Goal: Navigation & Orientation: Find specific page/section

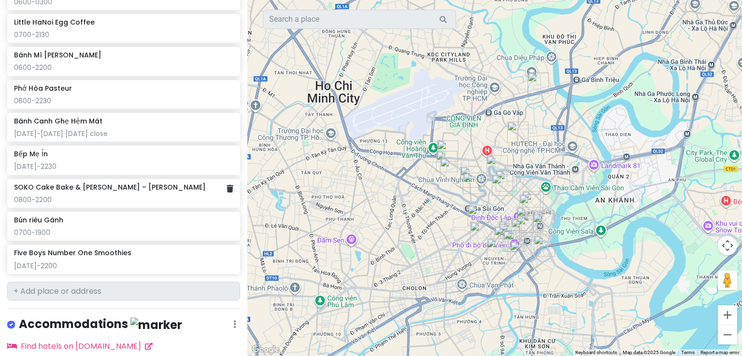
scroll to position [1025, 0]
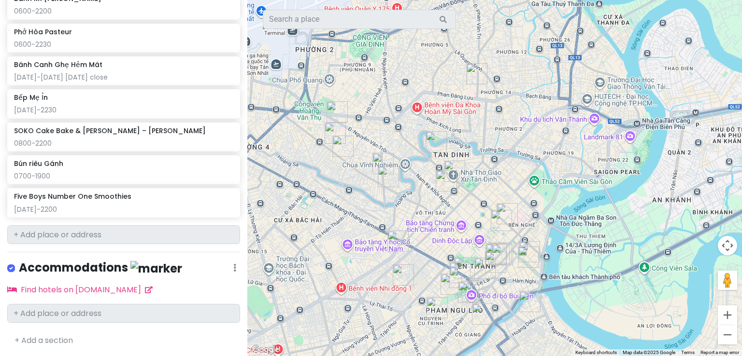
drag, startPoint x: 403, startPoint y: 236, endPoint x: 243, endPoint y: 274, distance: 164.2
click at [243, 274] on div "Viet~~ Private Change Dates Make a Copy Delete Trip Go Pro ⚡️ Give Feedback 💡 S…" at bounding box center [371, 178] width 742 height 356
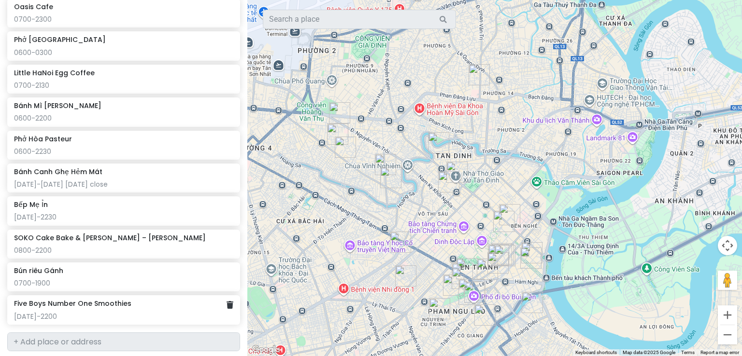
scroll to position [918, 0]
click at [89, 312] on div "[DATE]-2200" at bounding box center [123, 316] width 219 height 9
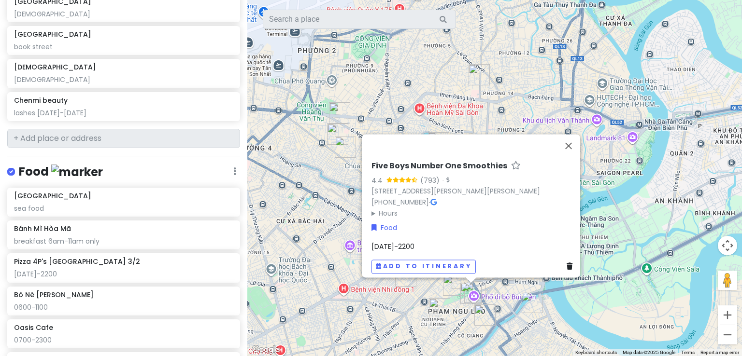
scroll to position [506, 0]
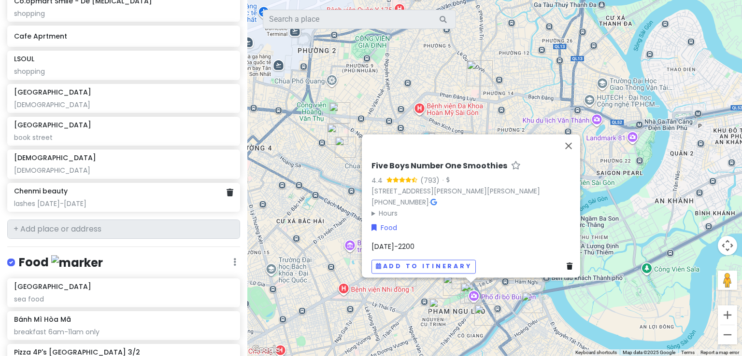
click at [126, 199] on div "lashes [DATE]-[DATE]" at bounding box center [123, 203] width 219 height 9
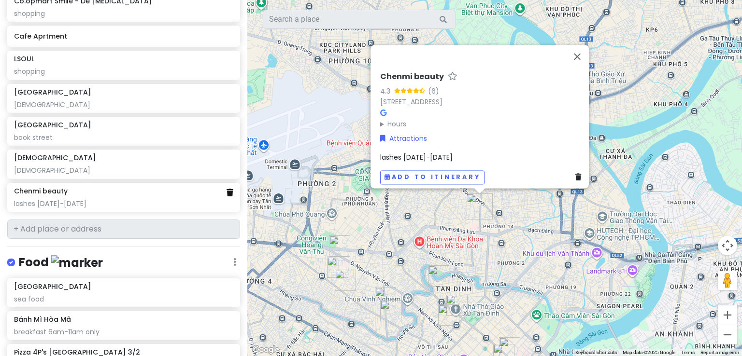
click at [226, 194] on icon at bounding box center [229, 193] width 7 height 8
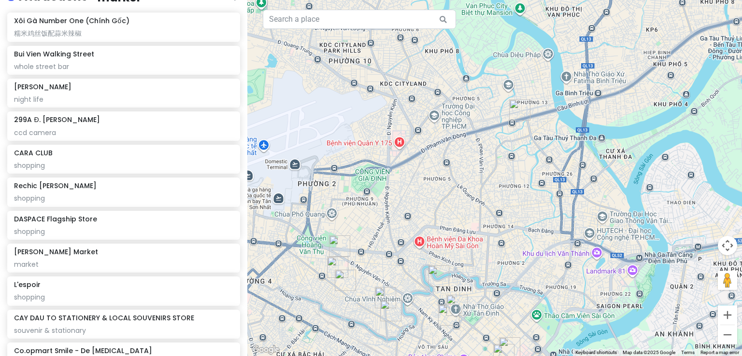
scroll to position [0, 0]
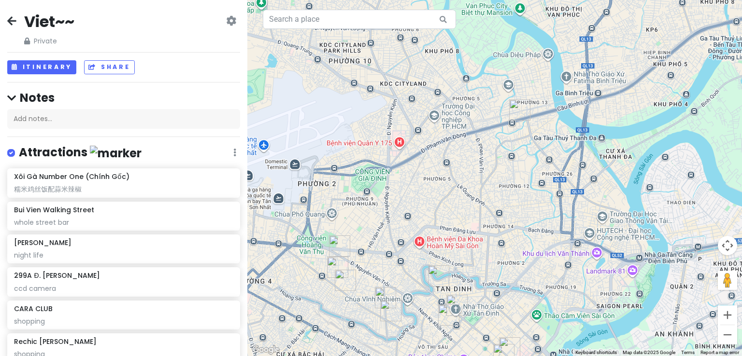
click at [226, 21] on icon at bounding box center [231, 21] width 10 height 8
click at [158, 21] on div "Viet~~ Private Change Dates Make a Copy Delete Trip Go Pro ⚡️ Give Feedback 💡 S…" at bounding box center [123, 29] width 233 height 35
click at [226, 22] on icon at bounding box center [231, 21] width 10 height 8
click at [197, 56] on link "Change Dates" at bounding box center [201, 50] width 92 height 23
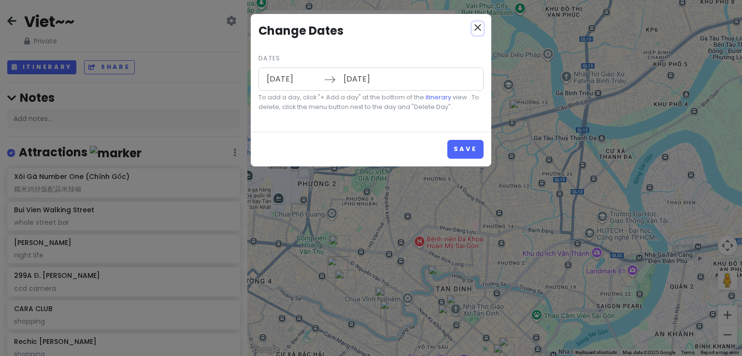
click at [472, 29] on icon "close" at bounding box center [478, 28] width 12 height 12
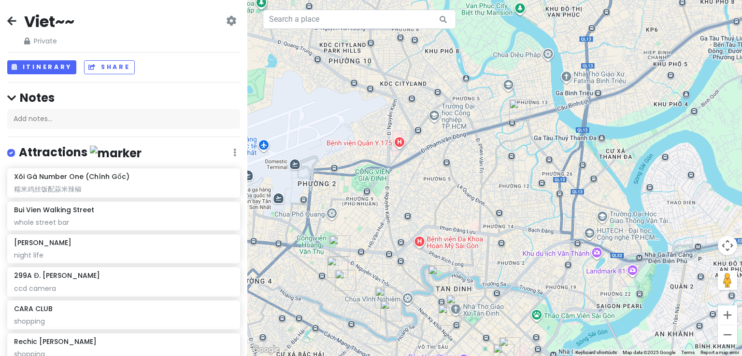
click at [226, 24] on icon at bounding box center [231, 21] width 10 height 8
click at [130, 19] on div "Viet~~ Private Change Dates Make a Copy Delete Trip Go Pro ⚡️ Give Feedback 💡 S…" at bounding box center [123, 29] width 233 height 35
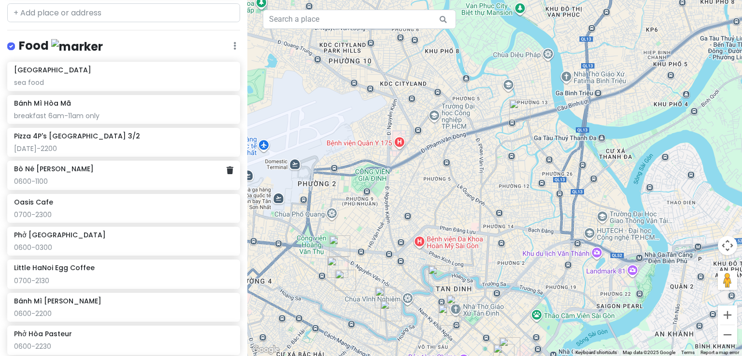
scroll to position [690, 0]
click at [110, 137] on div "Pizza 4P's [GEOGRAPHIC_DATA] 3/2" at bounding box center [123, 135] width 219 height 9
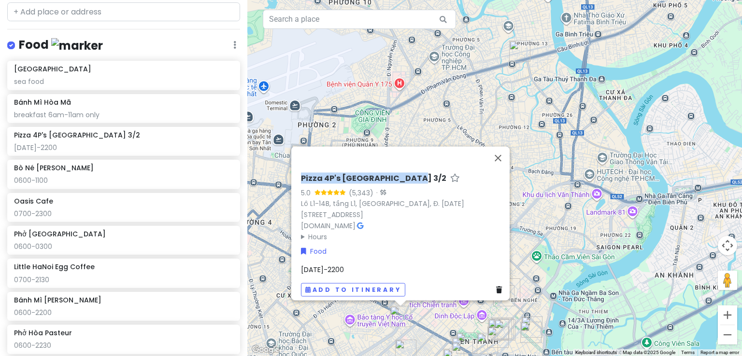
drag, startPoint x: 402, startPoint y: 172, endPoint x: 297, endPoint y: 170, distance: 104.8
click at [301, 174] on h6 "Pizza 4P's [GEOGRAPHIC_DATA] 3/2" at bounding box center [373, 179] width 145 height 10
drag, startPoint x: 403, startPoint y: 172, endPoint x: 297, endPoint y: 170, distance: 105.3
click at [301, 174] on h6 "Pizza 4P's [GEOGRAPHIC_DATA] 3/2" at bounding box center [373, 179] width 145 height 10
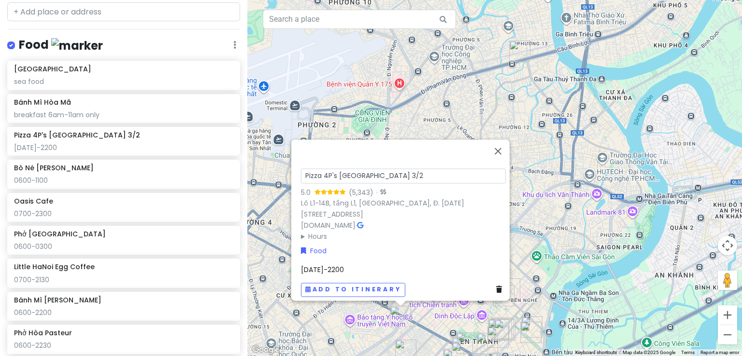
drag, startPoint x: 396, startPoint y: 170, endPoint x: 300, endPoint y: 168, distance: 96.1
click at [301, 169] on input "Pizza 4P's [GEOGRAPHIC_DATA] 3/2" at bounding box center [403, 176] width 205 height 15
click at [155, 167] on div "Bò Né [PERSON_NAME]" at bounding box center [123, 168] width 219 height 9
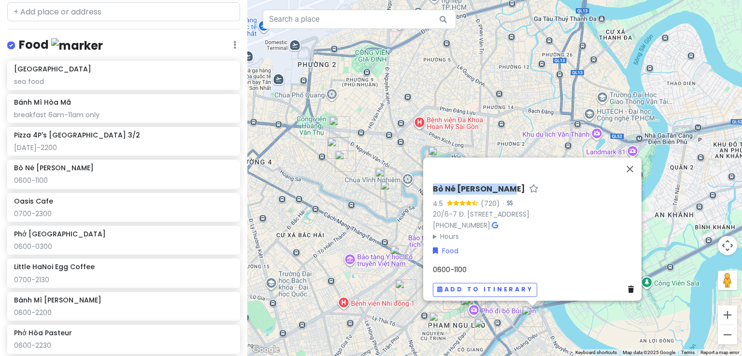
drag, startPoint x: 504, startPoint y: 172, endPoint x: 429, endPoint y: 171, distance: 75.3
click at [433, 184] on div "Bò Né [PERSON_NAME]" at bounding box center [535, 191] width 205 height 14
copy h6 "Bò Né [PERSON_NAME]"
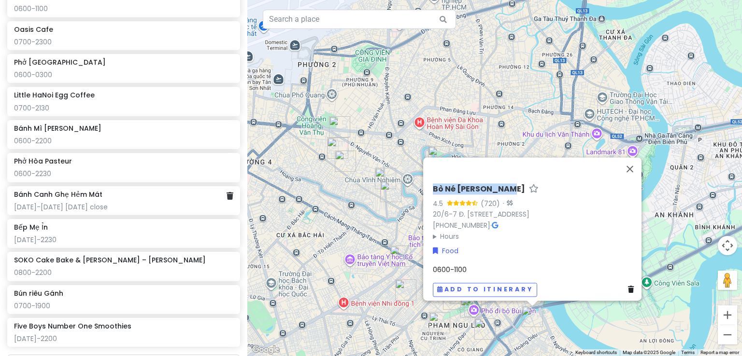
scroll to position [862, 0]
click at [52, 29] on div "Oasis Cafe" at bounding box center [123, 29] width 219 height 9
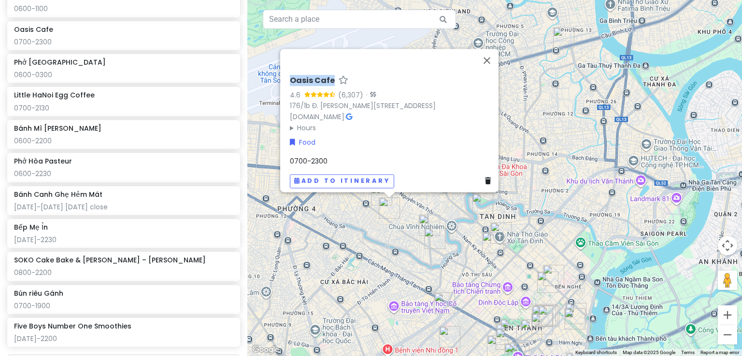
drag, startPoint x: 327, startPoint y: 64, endPoint x: 283, endPoint y: 62, distance: 44.0
click at [286, 72] on div "Oasis Cafe 4.6 (6,307) · 176/1b Đ. [PERSON_NAME][STREET_ADDRESS][PERSON_NAME] […" at bounding box center [392, 132] width 212 height 120
copy h6 "Oasis Cafe"
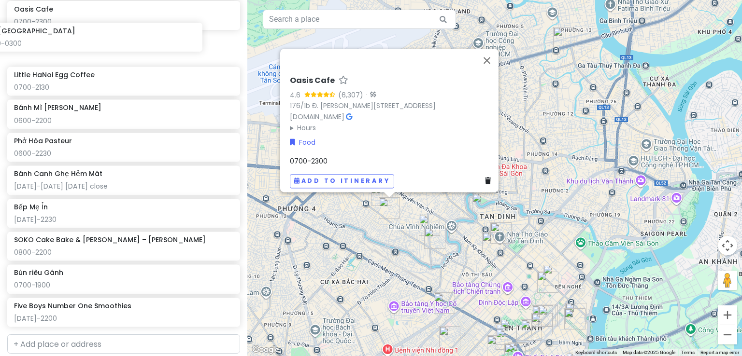
scroll to position [879, 0]
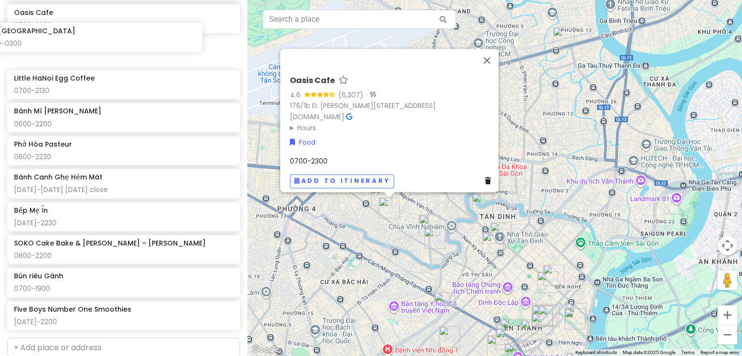
drag, startPoint x: 56, startPoint y: 34, endPoint x: 51, endPoint y: 41, distance: 9.3
click at [46, 35] on div "[GEOGRAPHIC_DATA] sea food [GEOGRAPHIC_DATA] Mã breakfast 6am-11am only Pizza 4…" at bounding box center [123, 103] width 247 height 462
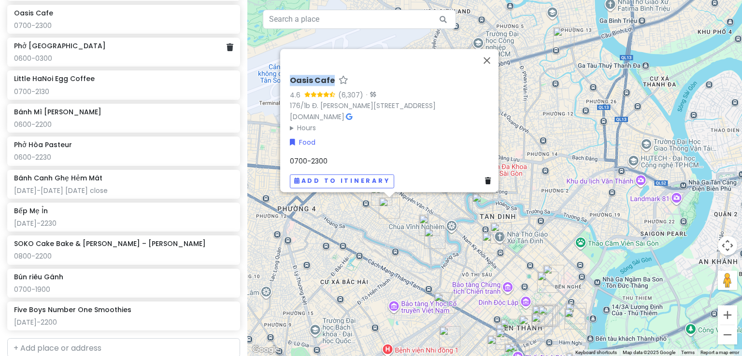
click at [111, 47] on div "Phở [GEOGRAPHIC_DATA]" at bounding box center [123, 46] width 219 height 9
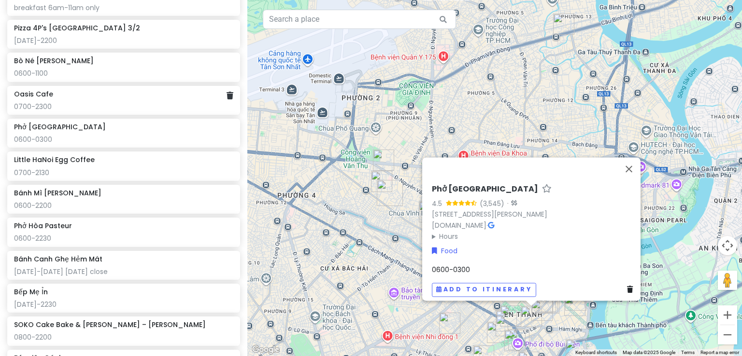
scroll to position [797, 0]
click at [164, 43] on div "[DATE]-2200" at bounding box center [123, 41] width 219 height 9
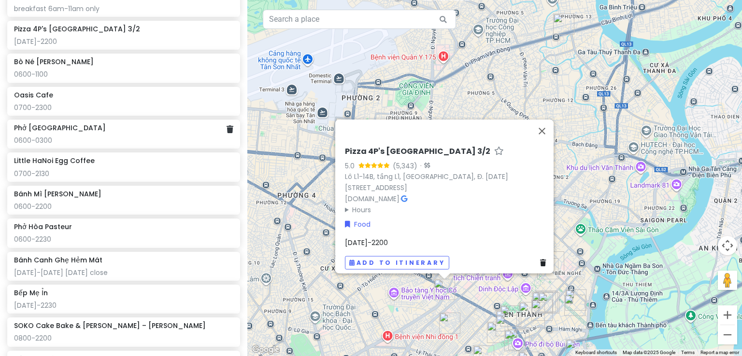
click at [141, 127] on div "Phở [GEOGRAPHIC_DATA]" at bounding box center [123, 128] width 219 height 9
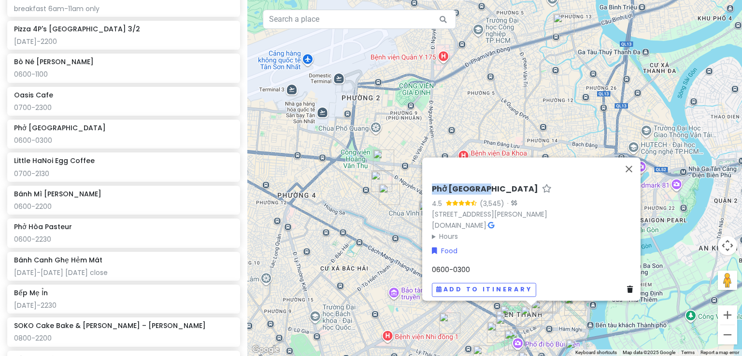
drag, startPoint x: 482, startPoint y: 172, endPoint x: 428, endPoint y: 173, distance: 53.6
click at [432, 184] on div "Phở [GEOGRAPHIC_DATA]" at bounding box center [534, 191] width 205 height 14
copy h6 "Phở [GEOGRAPHIC_DATA]"
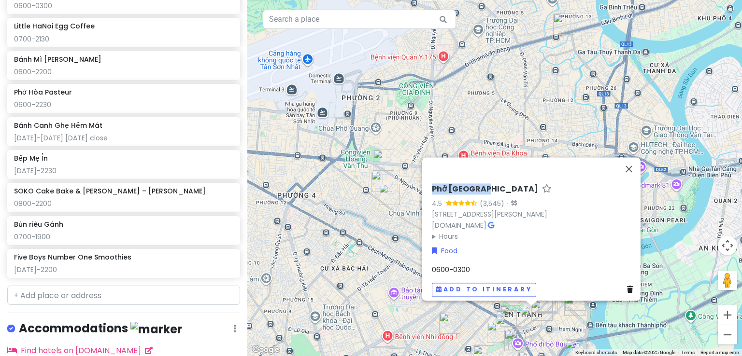
scroll to position [932, 0]
click at [89, 34] on div "0700-2130" at bounding box center [123, 38] width 219 height 9
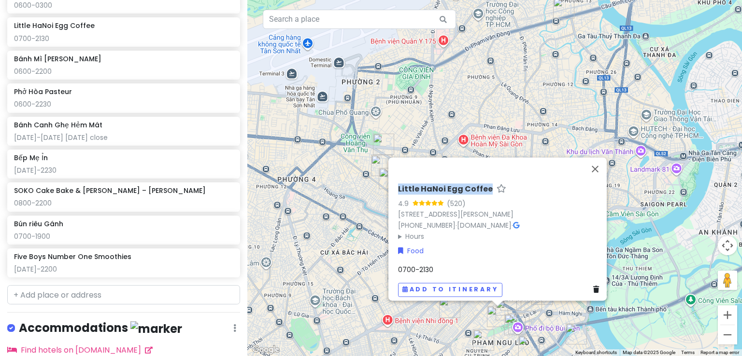
drag, startPoint x: 483, startPoint y: 170, endPoint x: 394, endPoint y: 169, distance: 88.4
click at [398, 184] on div "Little HaNoi Egg Coffee" at bounding box center [500, 191] width 205 height 14
copy h6 "Little HaNoi Egg Coffee"
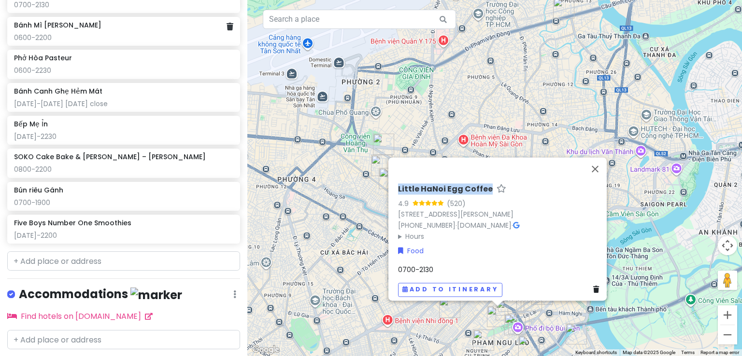
scroll to position [965, 0]
click at [83, 29] on div "Bánh Mì Huynh Hoa 0600-2200" at bounding box center [123, 32] width 219 height 21
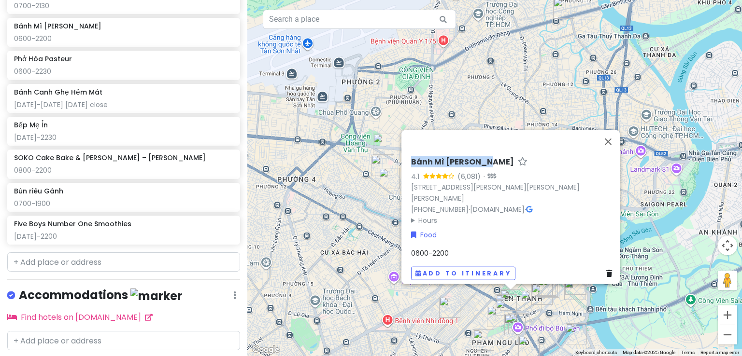
drag, startPoint x: 481, startPoint y: 155, endPoint x: 406, endPoint y: 152, distance: 75.4
click at [411, 157] on h6 "Bánh Mì [PERSON_NAME]" at bounding box center [462, 162] width 103 height 10
drag, startPoint x: 483, startPoint y: 155, endPoint x: 407, endPoint y: 156, distance: 75.3
click at [411, 157] on h6 "Bánh Mì [PERSON_NAME]" at bounding box center [462, 162] width 103 height 10
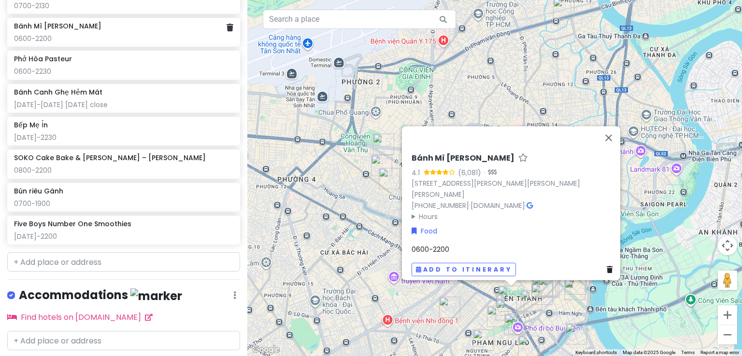
click at [82, 28] on div "Bánh Mì Huynh Hoa 0600-2200" at bounding box center [123, 32] width 219 height 21
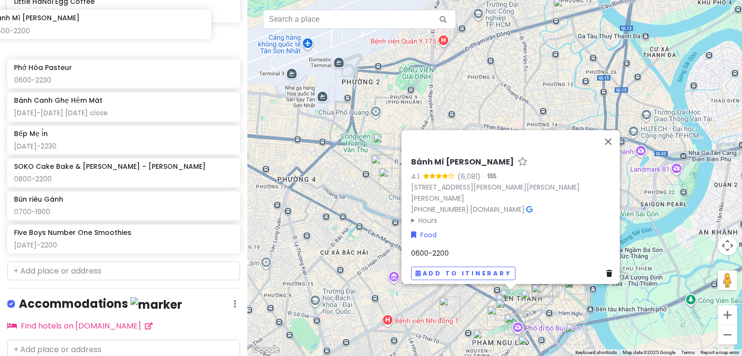
drag, startPoint x: 86, startPoint y: 28, endPoint x: 111, endPoint y: 29, distance: 24.7
click at [111, 29] on div "[GEOGRAPHIC_DATA] sea food [GEOGRAPHIC_DATA] Mã breakfast 6am-11am only Pizza 4…" at bounding box center [123, 26] width 247 height 462
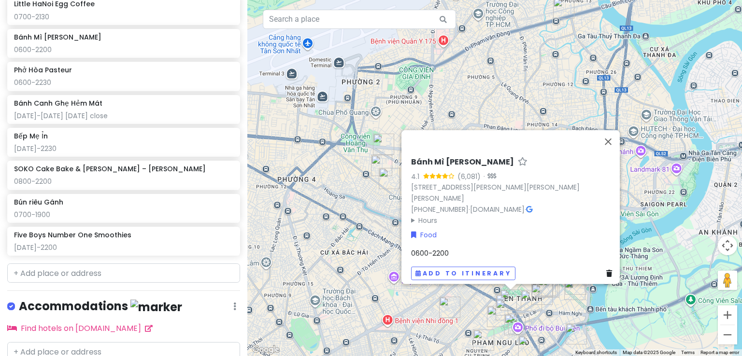
click at [483, 157] on h6 "Bánh Mì [PERSON_NAME]" at bounding box center [462, 162] width 103 height 10
drag, startPoint x: 474, startPoint y: 154, endPoint x: 405, endPoint y: 157, distance: 68.6
click at [407, 157] on div "Bánh Mì Huynh Hoa 4.1 (6,081) · 26 [PERSON_NAME], [GEOGRAPHIC_DATA][PERSON_NAME…" at bounding box center [513, 215] width 212 height 138
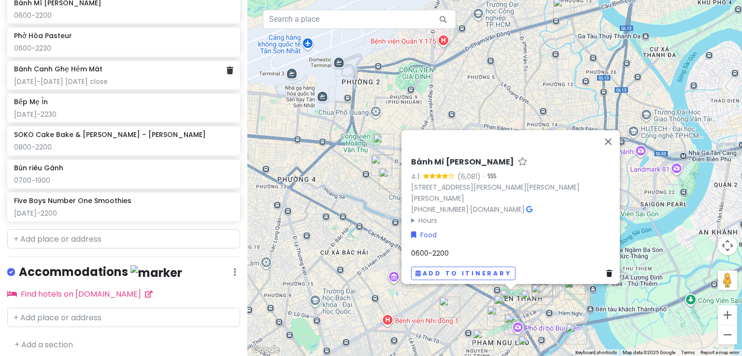
scroll to position [988, 0]
click at [110, 45] on div "0600-2230" at bounding box center [123, 47] width 219 height 9
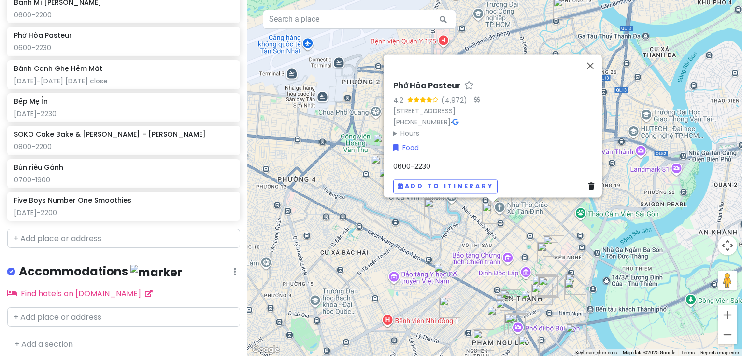
click at [455, 81] on div "Phở Hòa Pasteur" at bounding box center [495, 88] width 205 height 14
click at [444, 81] on h6 "Phở Hòa Pasteur" at bounding box center [426, 86] width 67 height 10
drag, startPoint x: 449, startPoint y: 68, endPoint x: 392, endPoint y: 68, distance: 57.0
click at [393, 76] on input "Phở Hòa Pasteur" at bounding box center [495, 83] width 205 height 15
click at [67, 70] on h6 "Bánh Canh Ghẹ Hẻm Mát" at bounding box center [58, 68] width 88 height 9
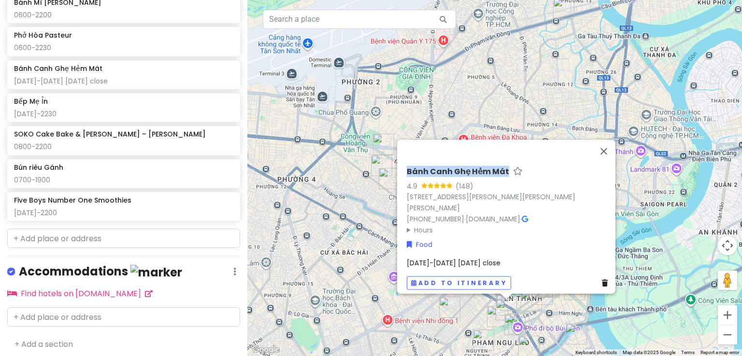
drag, startPoint x: 500, startPoint y: 165, endPoint x: 402, endPoint y: 167, distance: 98.0
click at [407, 167] on div "Bánh Canh Ghẹ Hẻm Mát" at bounding box center [509, 174] width 205 height 14
copy h6 "Bánh Canh Ghẹ Hẻm Mát"
click at [92, 114] on div "[DATE]-2230" at bounding box center [123, 114] width 219 height 9
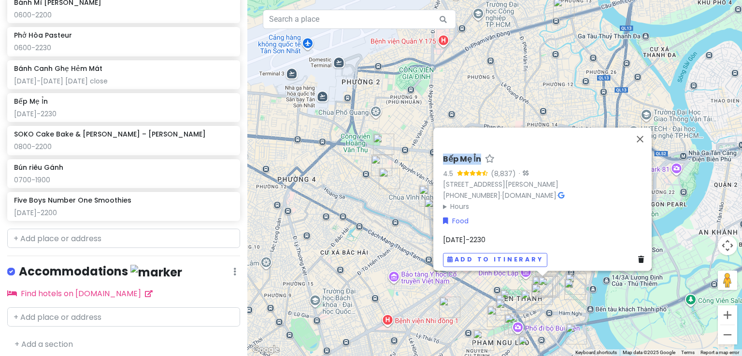
drag, startPoint x: 473, startPoint y: 142, endPoint x: 439, endPoint y: 141, distance: 34.3
click at [443, 155] on h6 "Bếp Mẹ Ỉn" at bounding box center [462, 160] width 38 height 10
click at [456, 155] on h6 "Bếp Mẹ Ỉn" at bounding box center [462, 160] width 38 height 10
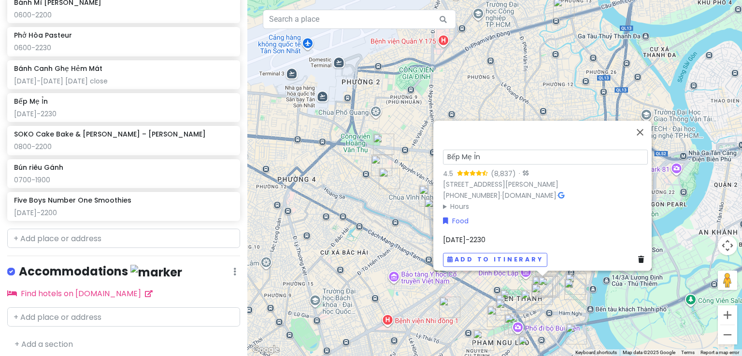
drag, startPoint x: 480, startPoint y: 141, endPoint x: 436, endPoint y: 140, distance: 43.5
click at [439, 144] on div "Bếp Mẹ Ỉn 4.5 (8,837) · 136/9 [PERSON_NAME][GEOGRAPHIC_DATA][PERSON_NAME] [PHON…" at bounding box center [545, 207] width 212 height 127
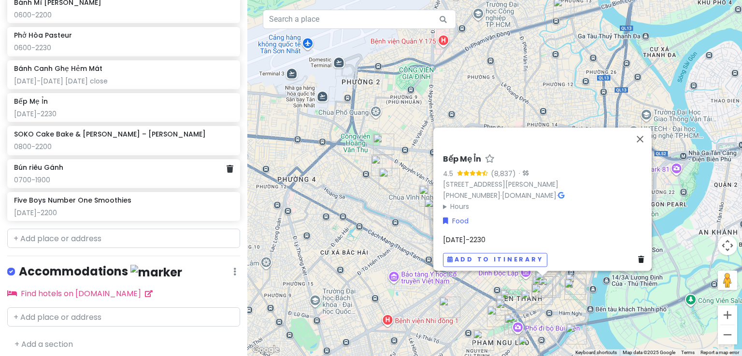
scroll to position [992, 0]
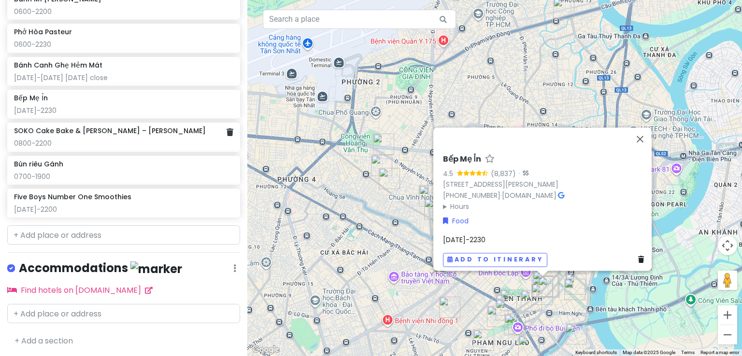
click at [129, 136] on div "SOKO Cake Bake & Brunch – [PERSON_NAME] Truc 0800-2200" at bounding box center [123, 136] width 219 height 21
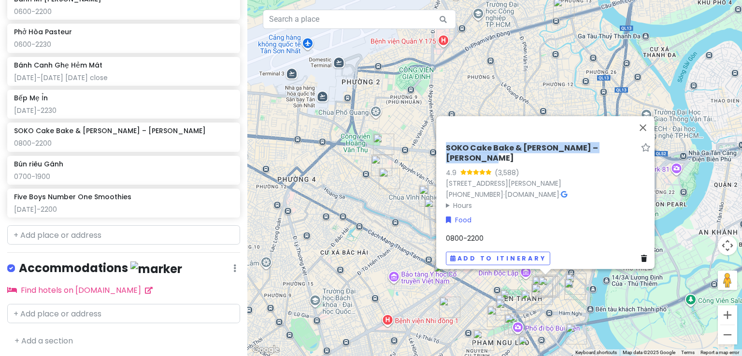
drag, startPoint x: 441, startPoint y: 138, endPoint x: 628, endPoint y: 136, distance: 186.4
click at [629, 140] on div "SOKO Cake Bake & Brunch – [PERSON_NAME] Truc 4.9 (3,588) [STREET_ADDRESS][PERSO…" at bounding box center [548, 205] width 212 height 130
click at [616, 143] on h6 "SOKO Cake Bake & [PERSON_NAME] – [PERSON_NAME]" at bounding box center [541, 153] width 191 height 20
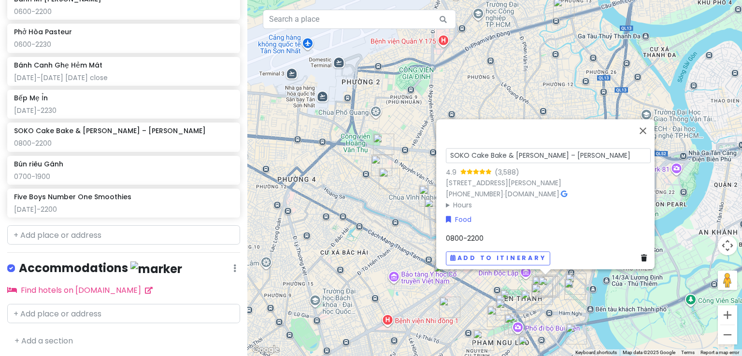
drag, startPoint x: 614, startPoint y: 141, endPoint x: 444, endPoint y: 142, distance: 170.4
click at [446, 148] on input "SOKO Cake Bake & [PERSON_NAME] – [PERSON_NAME]" at bounding box center [548, 155] width 205 height 15
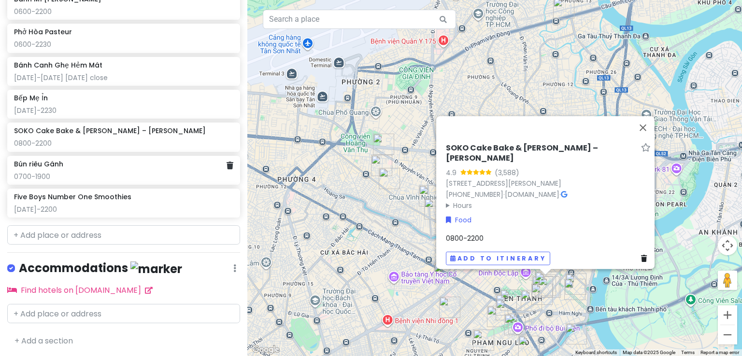
click at [120, 177] on div "0700-1900" at bounding box center [123, 176] width 219 height 9
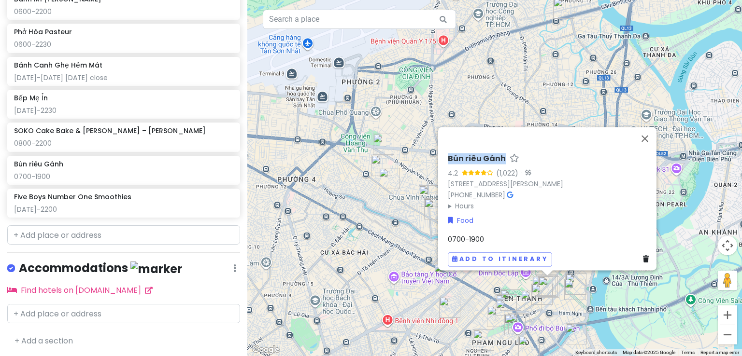
drag, startPoint x: 500, startPoint y: 143, endPoint x: 444, endPoint y: 140, distance: 56.6
click at [448, 154] on div "Bún riêu Gánh" at bounding box center [550, 161] width 205 height 14
copy h6 "Bún riêu Gánh"
click at [70, 209] on div "[DATE]-2200" at bounding box center [123, 209] width 219 height 9
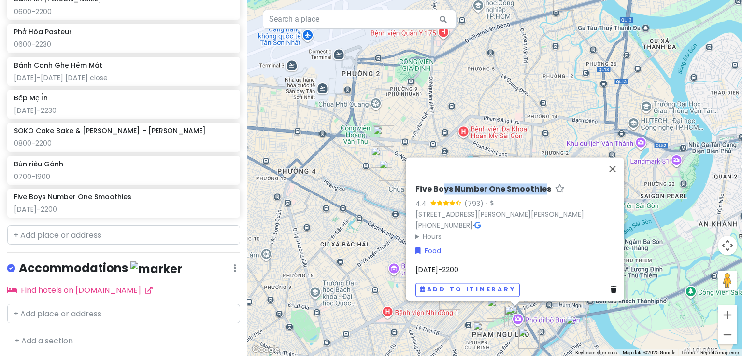
drag, startPoint x: 541, startPoint y: 172, endPoint x: 445, endPoint y: 165, distance: 96.4
click at [442, 181] on div "Five Boys Number One Smoothies 4.4 (793) · [STREET_ADDRESS][PERSON_NAME][PERSON…" at bounding box center [517, 241] width 212 height 120
click at [549, 198] on div "4.4 (793) ·" at bounding box center [517, 203] width 205 height 11
click at [533, 184] on h6 "Five Boys Number One Smoothies" at bounding box center [483, 189] width 136 height 10
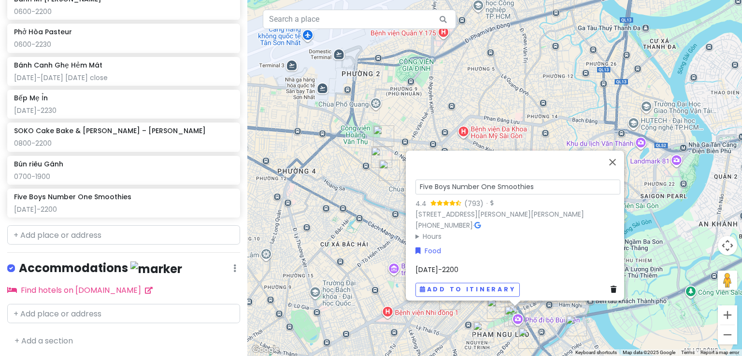
drag, startPoint x: 532, startPoint y: 171, endPoint x: 415, endPoint y: 166, distance: 116.5
click at [415, 180] on input "Five Boys Number One Smoothies" at bounding box center [517, 187] width 205 height 15
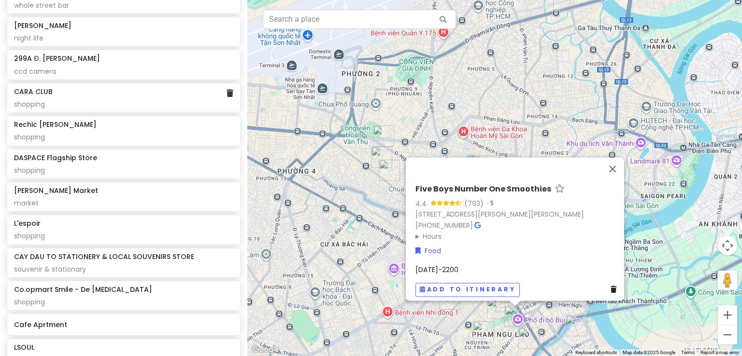
scroll to position [218, 0]
click at [618, 157] on button "Close" at bounding box center [612, 168] width 23 height 23
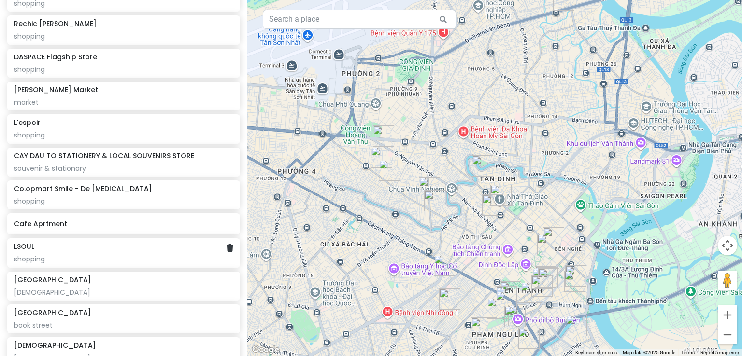
scroll to position [319, 0]
click at [226, 223] on icon at bounding box center [229, 223] width 7 height 8
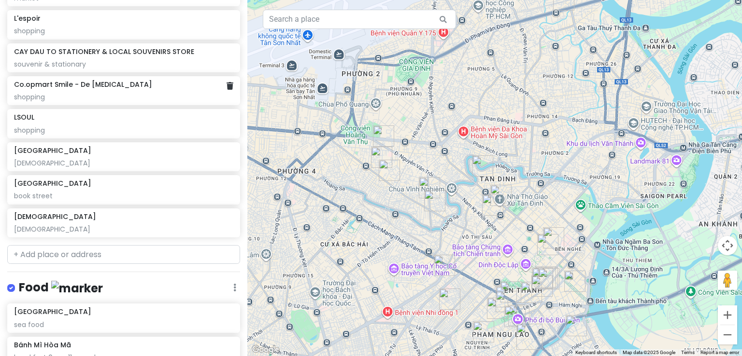
scroll to position [423, 0]
click at [226, 180] on icon at bounding box center [229, 184] width 7 height 8
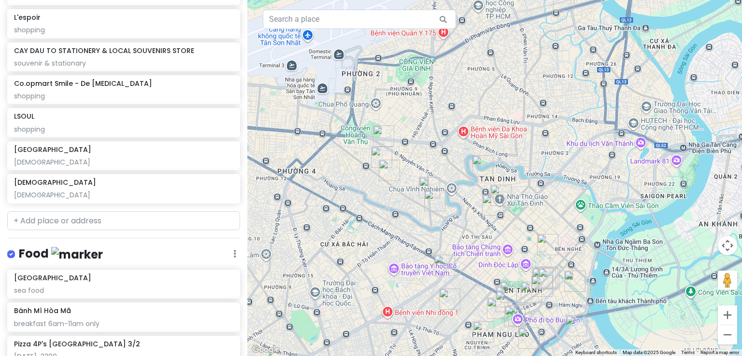
scroll to position [390, 0]
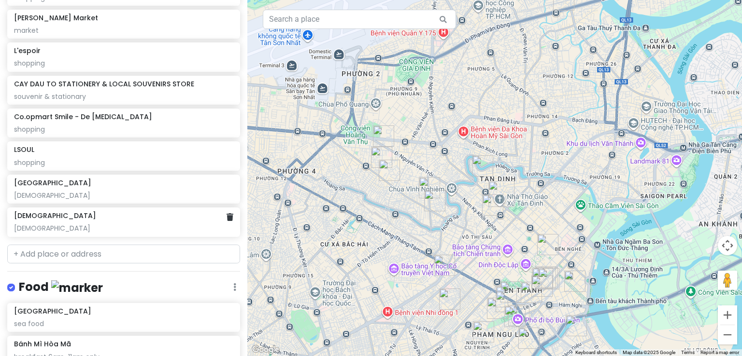
click at [226, 218] on div "[DEMOGRAPHIC_DATA][GEOGRAPHIC_DATA][DEMOGRAPHIC_DATA]" at bounding box center [123, 222] width 233 height 29
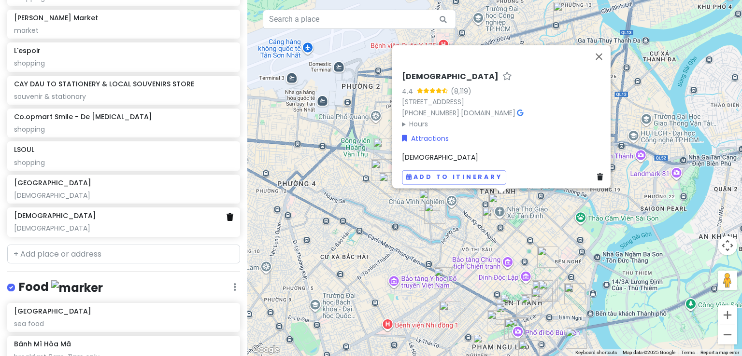
click at [226, 215] on icon at bounding box center [229, 217] width 7 height 8
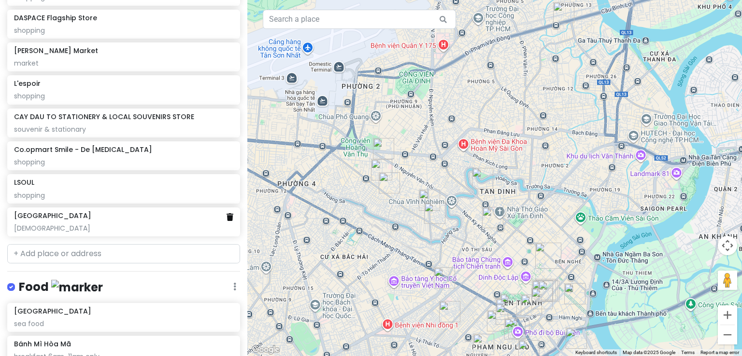
click at [226, 216] on icon at bounding box center [229, 217] width 7 height 8
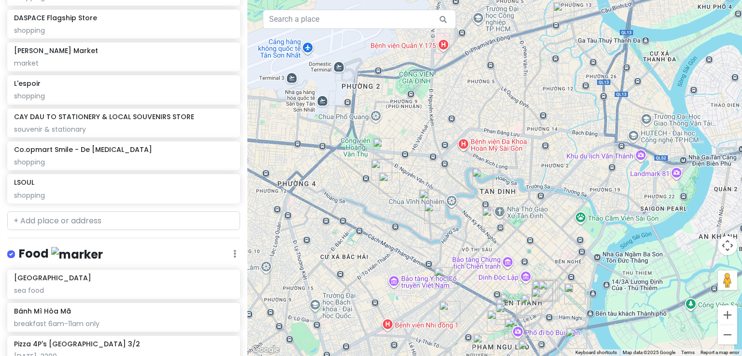
scroll to position [324, 0]
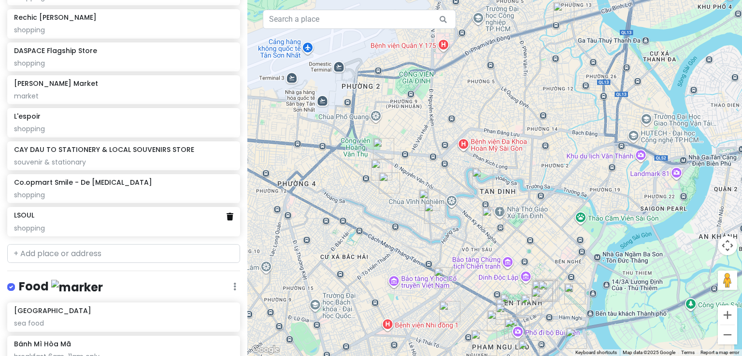
click at [226, 218] on icon at bounding box center [229, 217] width 7 height 8
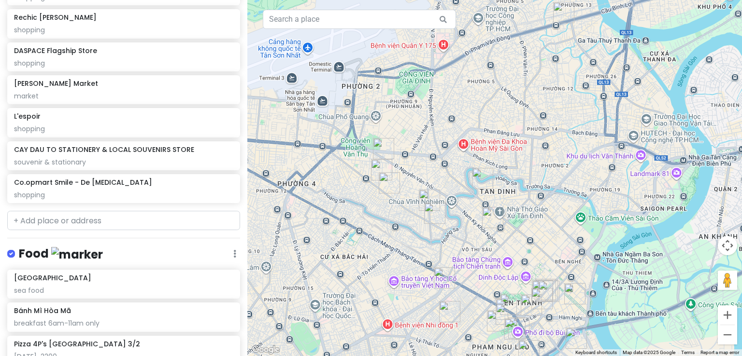
scroll to position [292, 0]
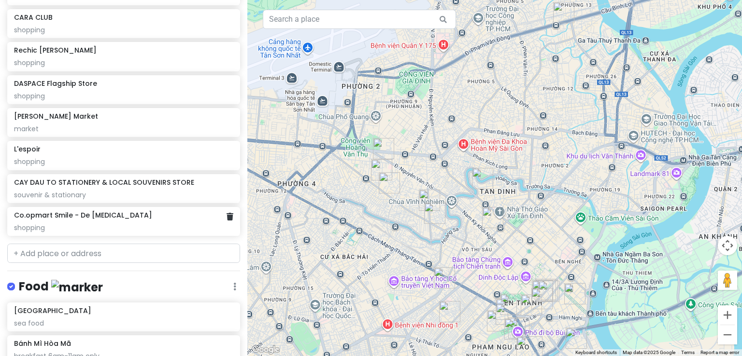
click at [103, 220] on div "Co.opmart Smile - De [MEDICAL_DATA] shopping" at bounding box center [123, 221] width 219 height 21
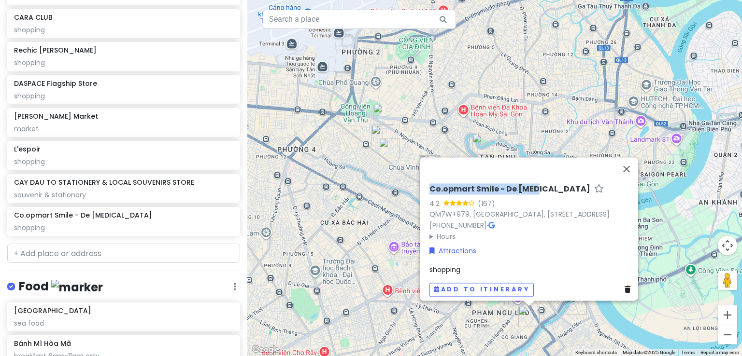
drag, startPoint x: 536, startPoint y: 173, endPoint x: 426, endPoint y: 171, distance: 110.1
click at [429, 184] on div "Co.opmart Smile - De [MEDICAL_DATA]" at bounding box center [531, 191] width 205 height 14
copy h6 "Co.opmart Smile - De [MEDICAL_DATA]"
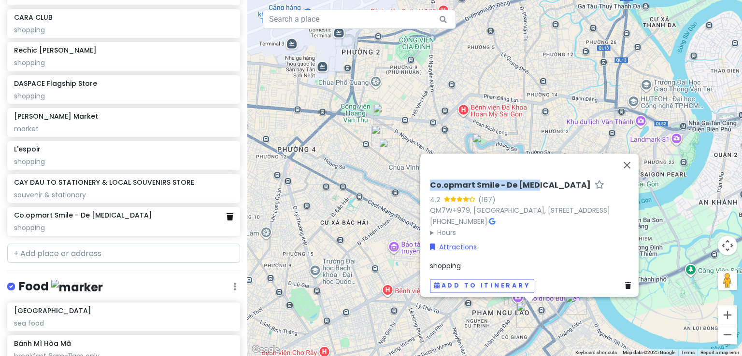
click at [226, 219] on icon at bounding box center [229, 217] width 7 height 8
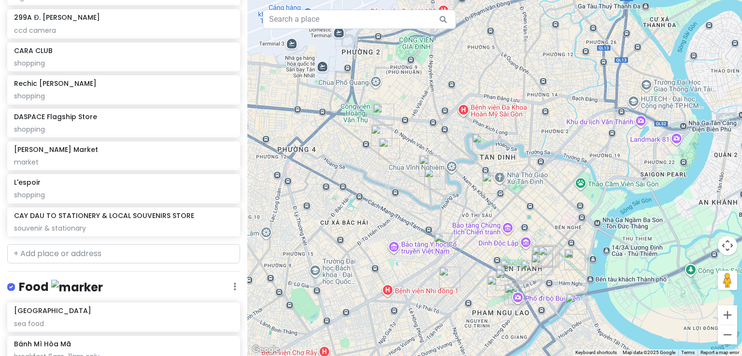
click at [146, 225] on div "souvenir & stationary" at bounding box center [123, 228] width 219 height 9
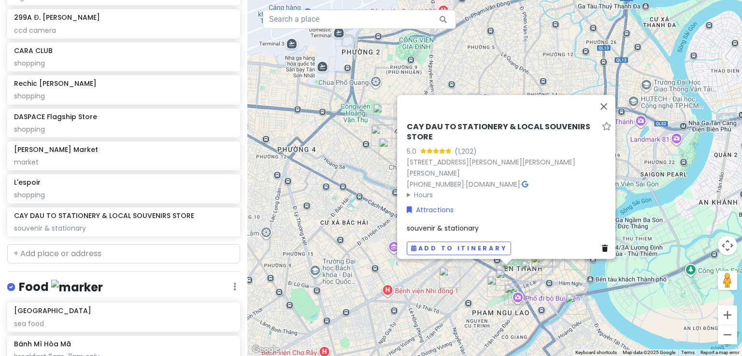
click at [477, 122] on h6 "CAY DAU TO STATIONERY & LOCAL SOUVENIRS STORE" at bounding box center [502, 132] width 191 height 20
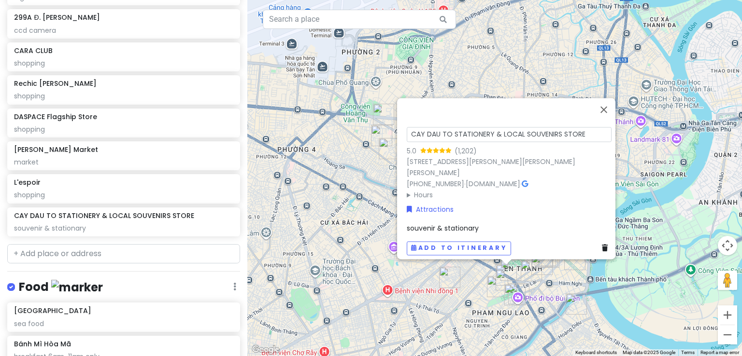
drag, startPoint x: 581, startPoint y: 130, endPoint x: 386, endPoint y: 128, distance: 195.1
click at [494, 178] on div "CAY DAU TO STATIONERY & LOCAL SOUVENIRS STORE 5.0 (1,202) [STREET_ADDRESS][PERS…" at bounding box center [741, 178] width 494 height 0
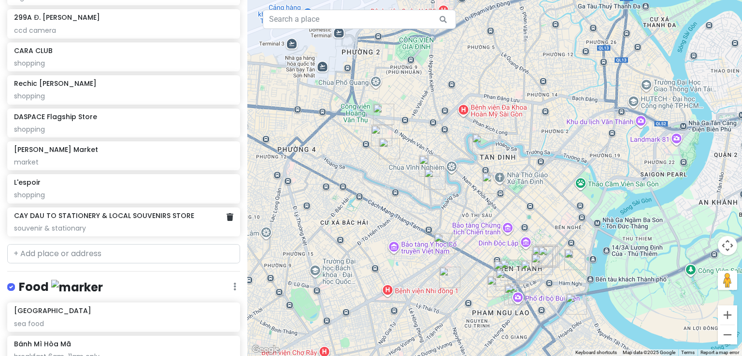
click at [174, 221] on div "CAY DAU TO STATIONERY & LOCAL SOUVENIRS STORE souvenir & stationary" at bounding box center [123, 221] width 219 height 21
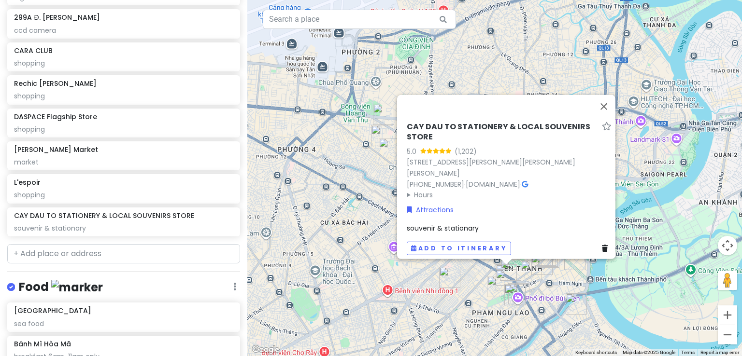
click at [428, 146] on div "5.0 (1,202)" at bounding box center [509, 151] width 205 height 11
click at [424, 125] on h6 "CAY DAU TO STATIONERY & LOCAL SOUVENIRS STORE" at bounding box center [502, 132] width 191 height 20
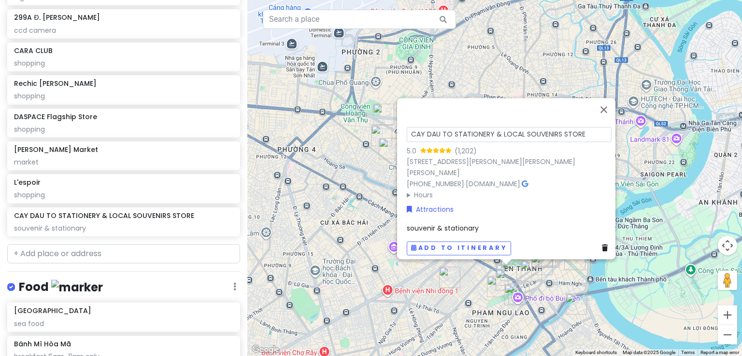
drag, startPoint x: 577, startPoint y: 128, endPoint x: 406, endPoint y: 121, distance: 171.5
click at [407, 125] on div "CAY DAU TO STATIONERY & LOCAL SOUVENIRS STORE 5.0 (1,202) [STREET_ADDRESS][PERS…" at bounding box center [509, 162] width 205 height 75
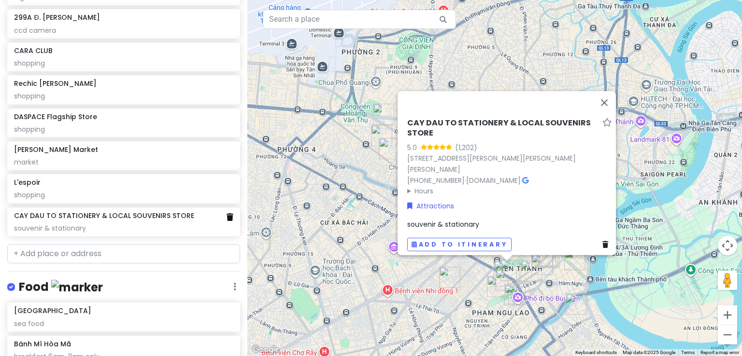
click at [226, 220] on icon at bounding box center [229, 217] width 7 height 8
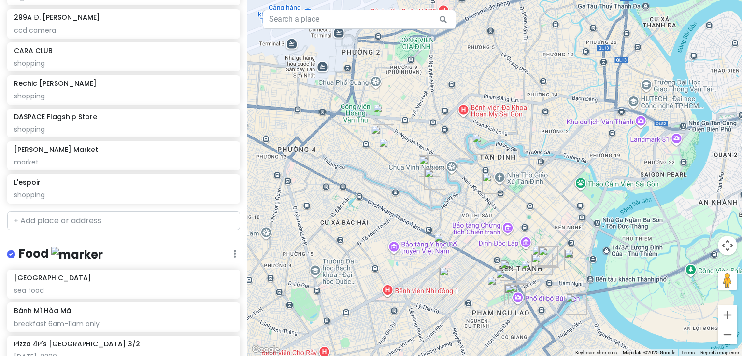
scroll to position [225, 0]
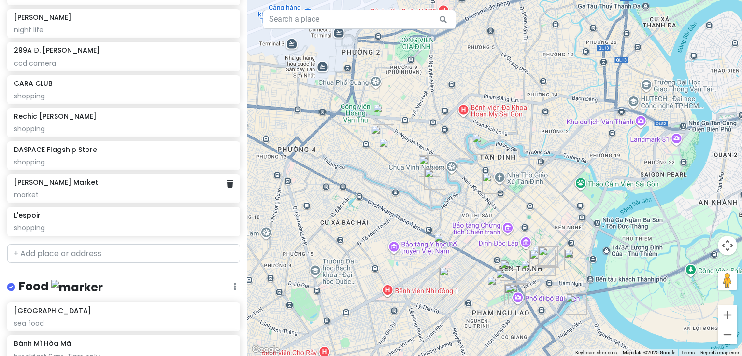
click at [176, 197] on div "market" at bounding box center [123, 195] width 219 height 9
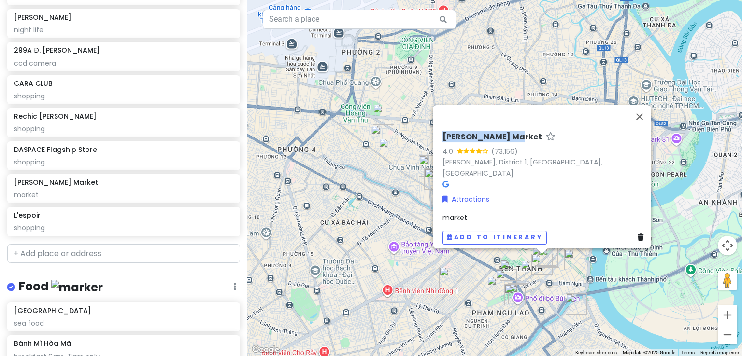
drag, startPoint x: 508, startPoint y: 141, endPoint x: 438, endPoint y: 141, distance: 70.0
click at [442, 141] on h6 "[PERSON_NAME] Market" at bounding box center [491, 137] width 99 height 10
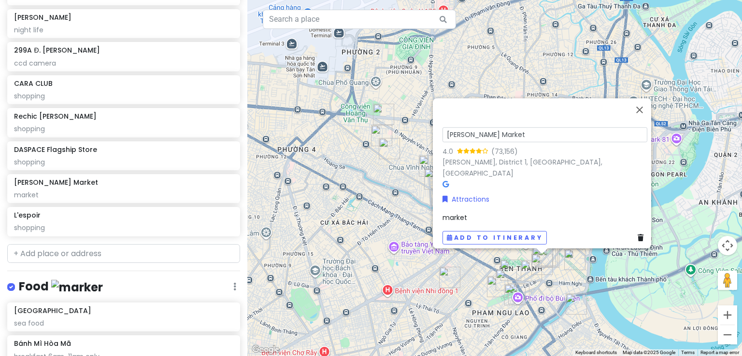
drag, startPoint x: 494, startPoint y: 140, endPoint x: 435, endPoint y: 140, distance: 59.4
click at [438, 140] on div "[PERSON_NAME] Market 4.0 (73,156) [GEOGRAPHIC_DATA], District 1, [GEOGRAPHIC_DA…" at bounding box center [544, 185] width 212 height 127
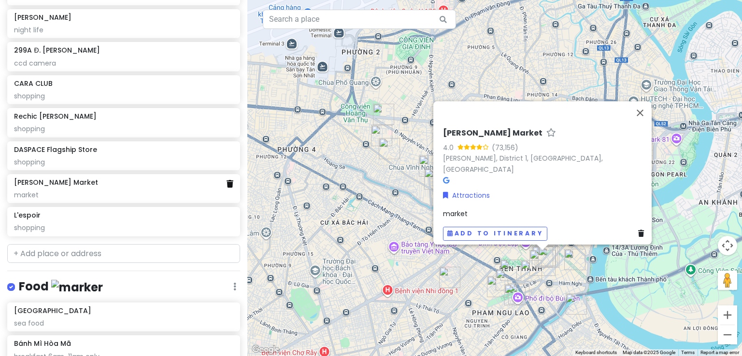
click at [226, 185] on icon at bounding box center [229, 184] width 7 height 8
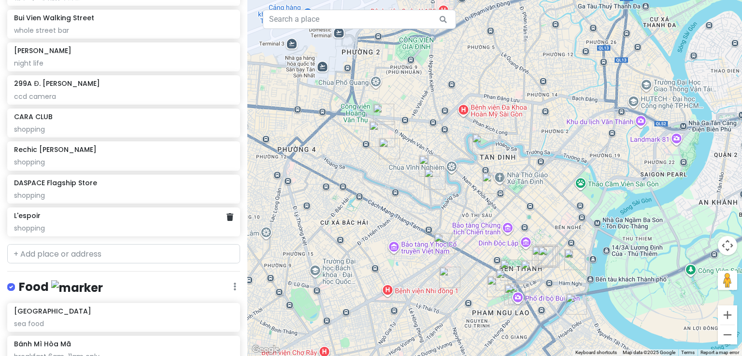
click at [126, 230] on div "shopping" at bounding box center [123, 228] width 219 height 9
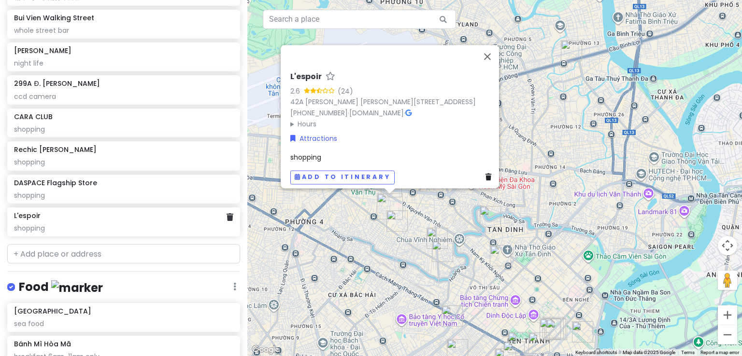
click at [126, 230] on div "shopping" at bounding box center [123, 228] width 219 height 9
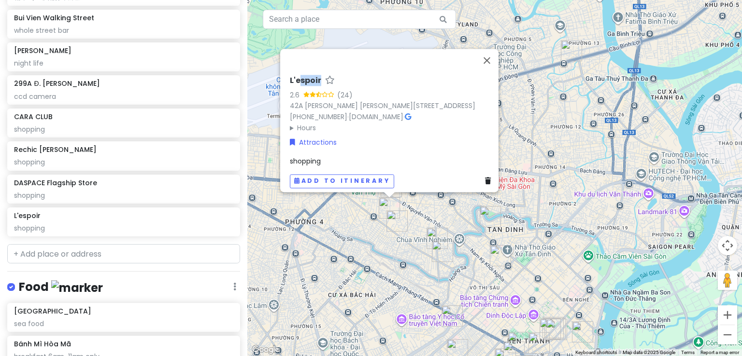
drag, startPoint x: 315, startPoint y: 64, endPoint x: 296, endPoint y: 61, distance: 19.1
click at [296, 76] on h6 "L'espoir" at bounding box center [305, 81] width 31 height 10
drag, startPoint x: 318, startPoint y: 62, endPoint x: 284, endPoint y: 59, distance: 34.0
click at [286, 65] on div "L'espoir 2.6 (24) 42A [PERSON_NAME] [PERSON_NAME], [GEOGRAPHIC_DATA][PERSON_NAM…" at bounding box center [392, 128] width 212 height 127
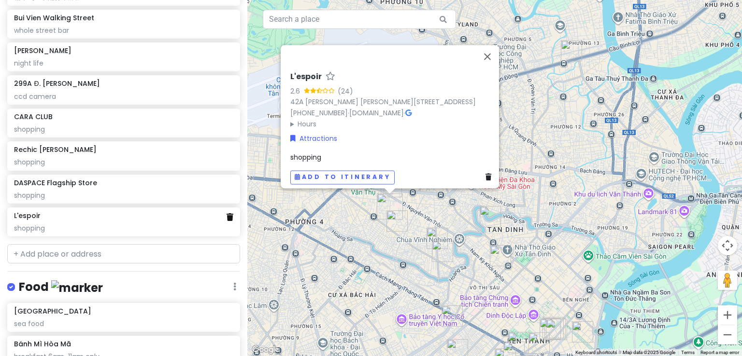
click at [226, 220] on icon at bounding box center [229, 217] width 7 height 8
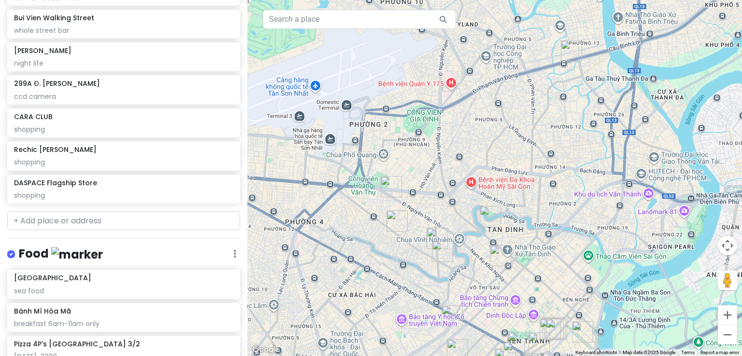
scroll to position [159, 0]
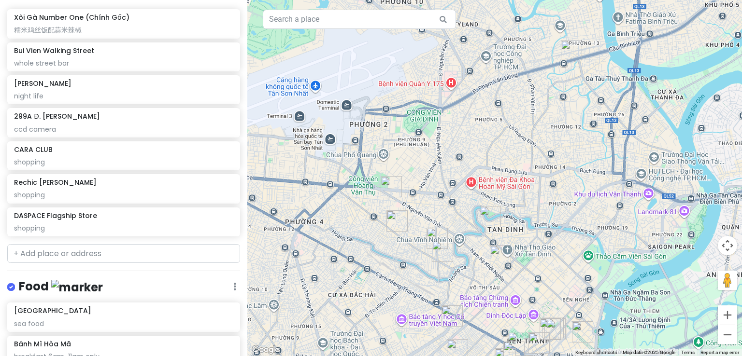
click at [191, 215] on div "DASPACE Flagship Store" at bounding box center [123, 215] width 219 height 9
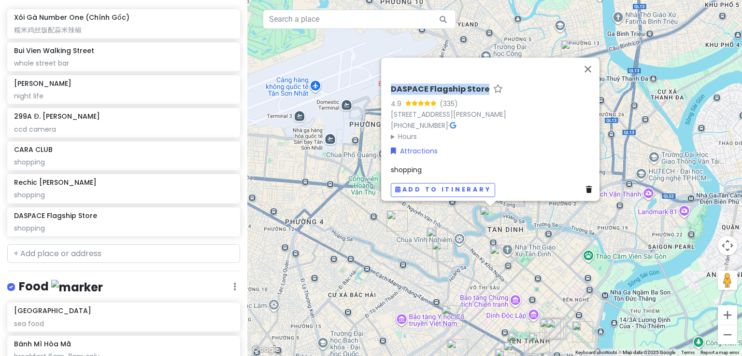
drag, startPoint x: 479, startPoint y: 71, endPoint x: 386, endPoint y: 71, distance: 93.2
click at [391, 84] on h6 "DASPACE Flagship Store" at bounding box center [440, 89] width 98 height 10
click at [479, 84] on h6 "DASPACE Flagship Store" at bounding box center [440, 89] width 98 height 10
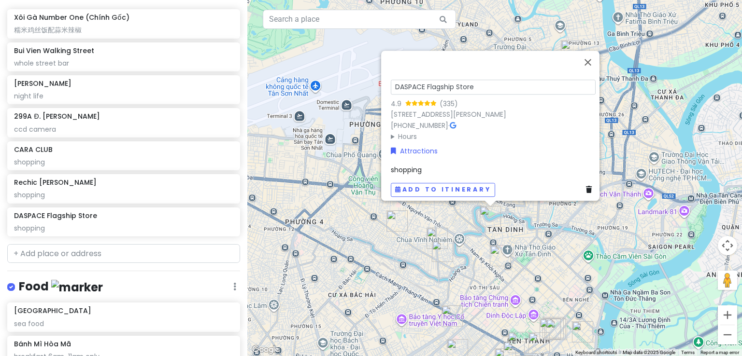
drag, startPoint x: 445, startPoint y: 68, endPoint x: 379, endPoint y: 66, distance: 66.2
click at [381, 66] on div "DASPACE Flagship Store 4.9 (335) 46/13 [PERSON_NAME][STREET_ADDRESS] [PHONE_NUM…" at bounding box center [490, 126] width 218 height 150
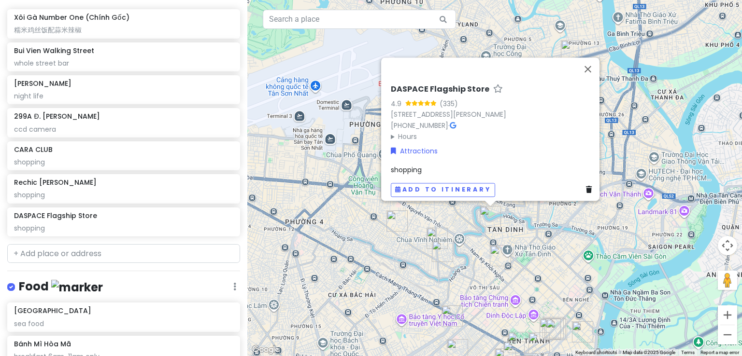
click at [586, 187] on icon at bounding box center [589, 190] width 6 height 7
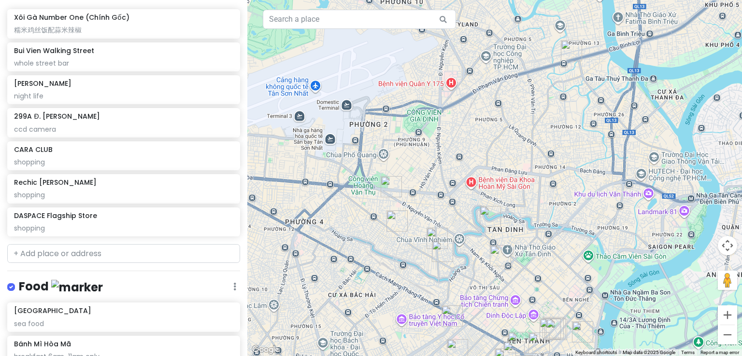
scroll to position [126, 0]
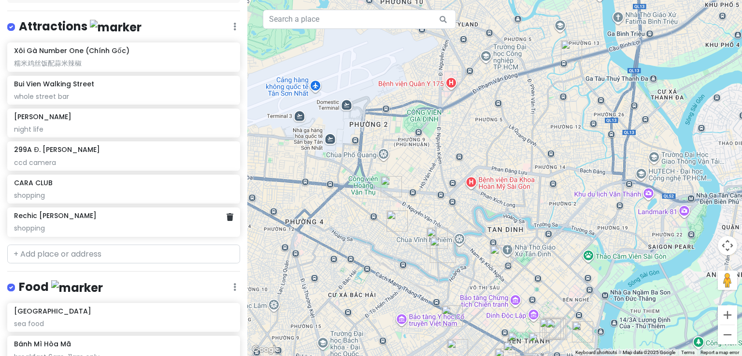
click at [183, 216] on div "Rechic [PERSON_NAME]" at bounding box center [123, 215] width 219 height 9
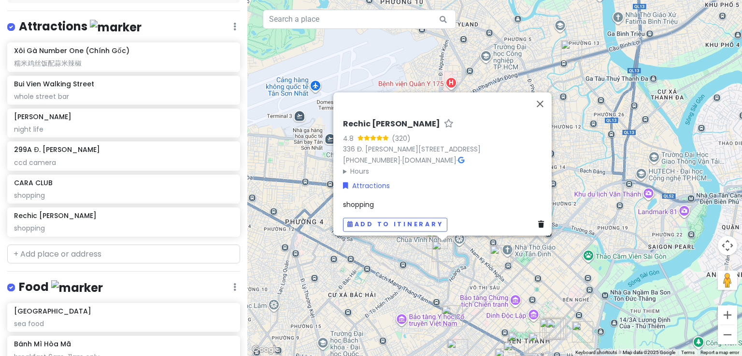
click at [388, 119] on h6 "Rechic [PERSON_NAME]" at bounding box center [391, 124] width 97 height 10
drag, startPoint x: 415, startPoint y: 114, endPoint x: 341, endPoint y: 117, distance: 74.4
click at [343, 117] on input "Rechic [PERSON_NAME]" at bounding box center [445, 121] width 205 height 15
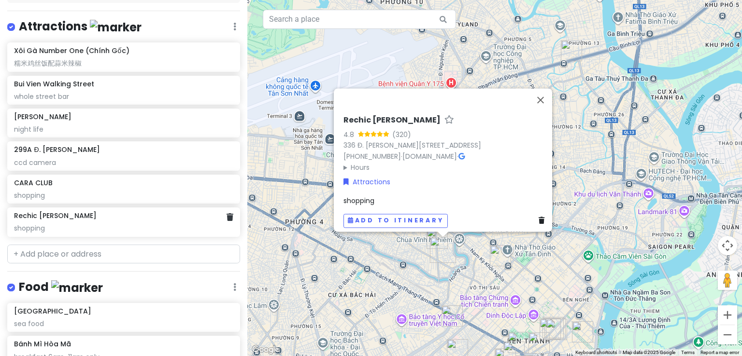
click at [226, 222] on div at bounding box center [229, 217] width 7 height 13
click at [226, 215] on icon at bounding box center [229, 217] width 7 height 8
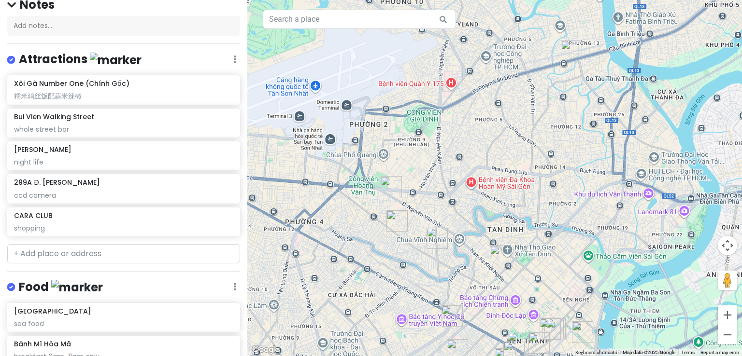
click at [153, 224] on div "shopping" at bounding box center [123, 228] width 219 height 9
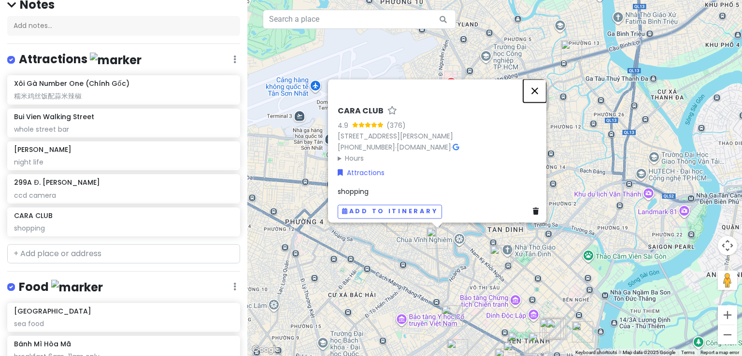
click at [541, 79] on button "Close" at bounding box center [534, 90] width 23 height 23
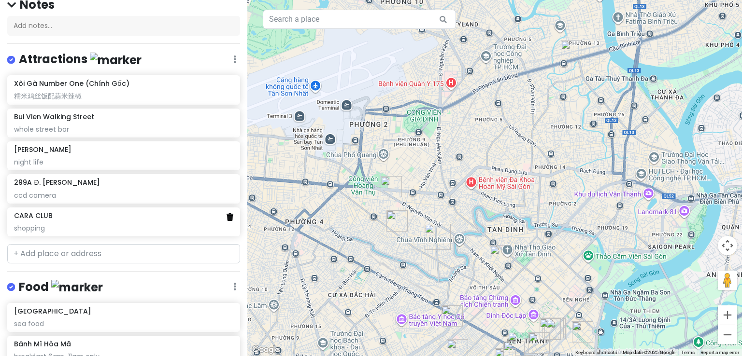
click at [226, 217] on icon at bounding box center [229, 217] width 7 height 8
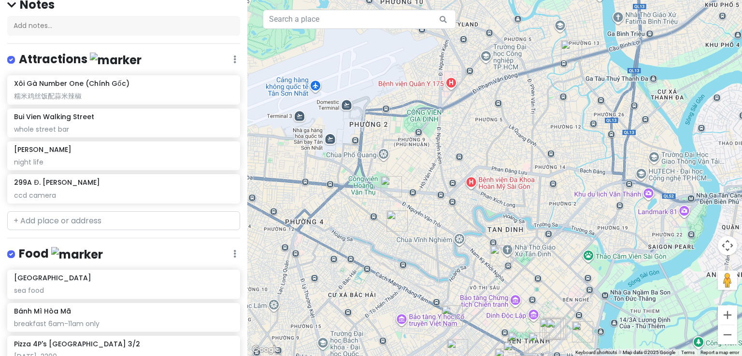
scroll to position [60, 0]
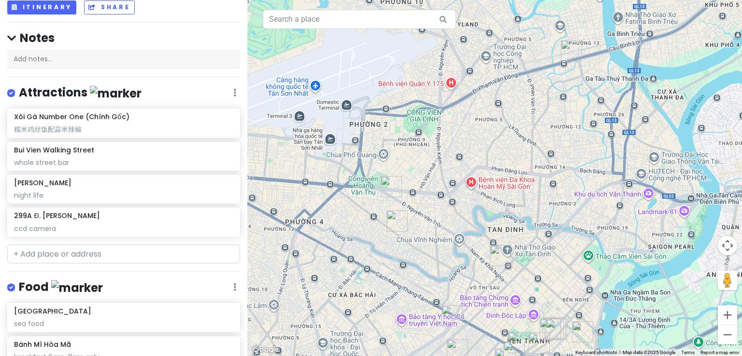
click at [138, 225] on div "ccd camera" at bounding box center [123, 229] width 219 height 9
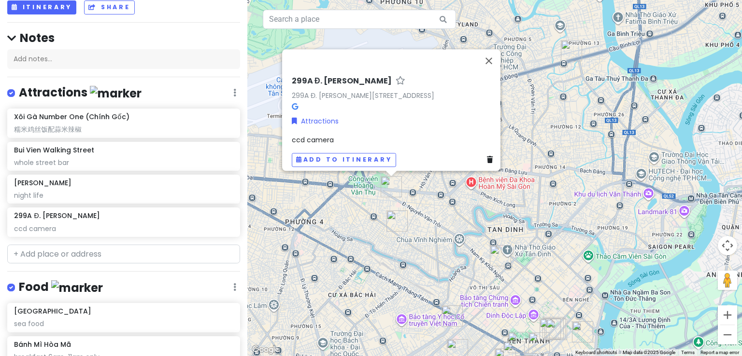
click at [379, 76] on h6 "299A Đ. [PERSON_NAME]" at bounding box center [342, 81] width 100 height 10
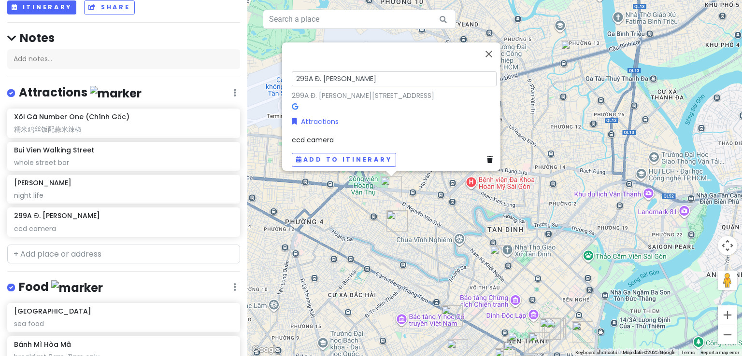
drag, startPoint x: 379, startPoint y: 66, endPoint x: 288, endPoint y: 61, distance: 90.4
click at [292, 71] on input "299A Đ. [PERSON_NAME]" at bounding box center [394, 78] width 205 height 15
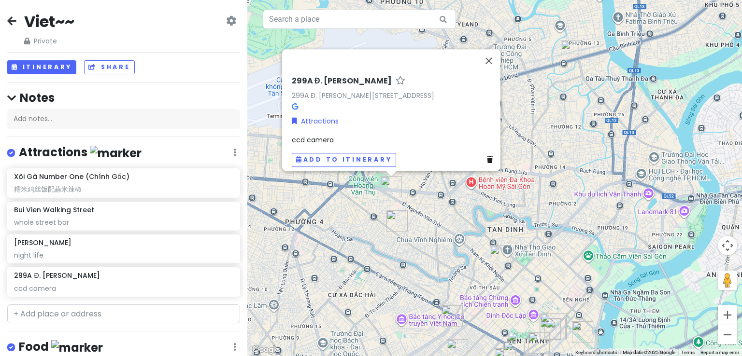
scroll to position [0, 0]
